Goal: Check status: Check status

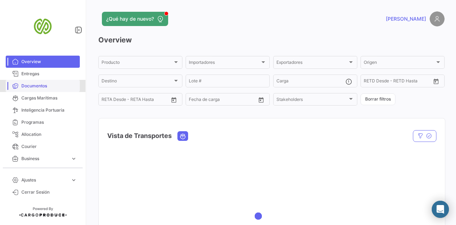
click at [50, 92] on link "Documentos" at bounding box center [43, 86] width 74 height 12
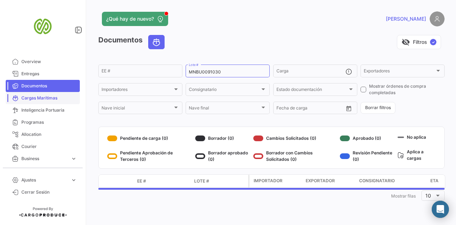
click at [46, 96] on span "Cargas Marítimas" at bounding box center [49, 98] width 56 height 6
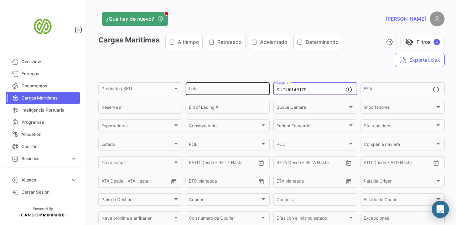
drag, startPoint x: 309, startPoint y: 88, endPoint x: 238, endPoint y: 89, distance: 70.2
click at [0, 0] on div "Producto / SKU Producto / SKU Lote SUDU6143179 Carga # EE # Reserva # Bill of L…" at bounding box center [0, 0] width 0 height 0
paste input "MNBU3260303"
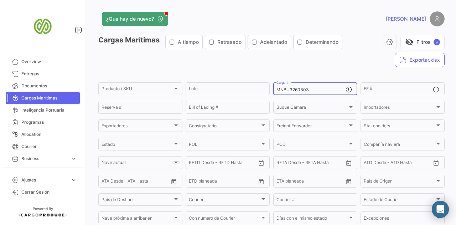
type input "MNBU3260303"
click at [274, 65] on div "Cargas Marítimas A tiempo Retrasado Adelantado Determinando visibility_off Filt…" at bounding box center [271, 54] width 346 height 38
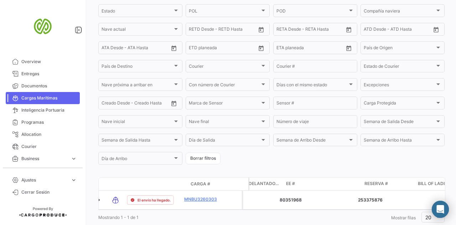
scroll to position [0, 1359]
